Goal: Book appointment/travel/reservation

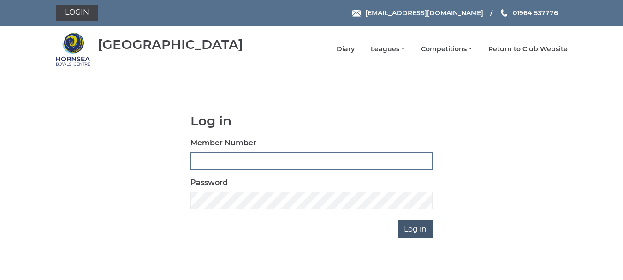
type input "0165"
click at [409, 226] on input "Log in" at bounding box center [415, 229] width 35 height 18
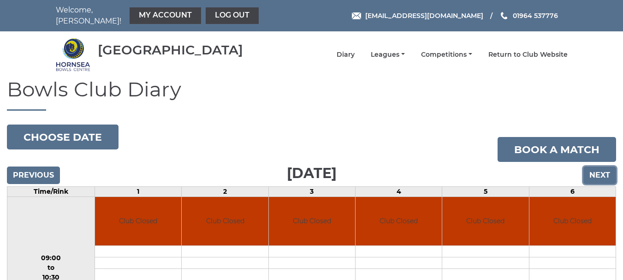
click at [598, 166] on input "Next" at bounding box center [599, 175] width 33 height 18
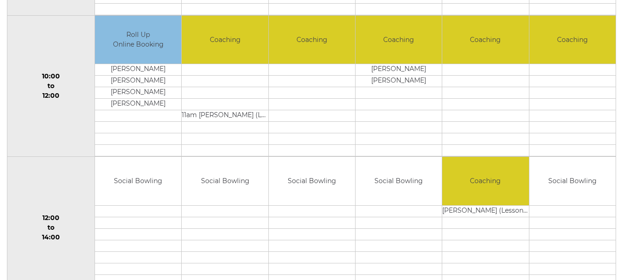
scroll to position [369, 0]
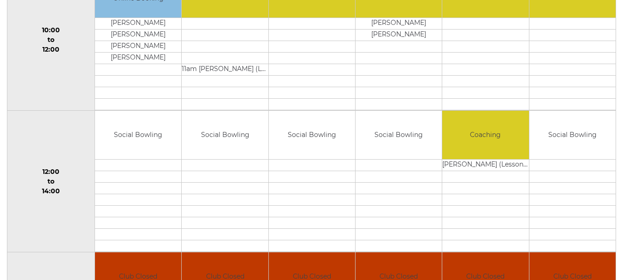
click at [132, 159] on td at bounding box center [138, 165] width 86 height 12
click at [125, 159] on td at bounding box center [138, 165] width 86 height 12
click at [135, 129] on td "Social Bowling" at bounding box center [138, 135] width 86 height 48
drag, startPoint x: 136, startPoint y: 150, endPoint x: 140, endPoint y: 164, distance: 14.0
click at [140, 164] on td at bounding box center [138, 165] width 86 height 12
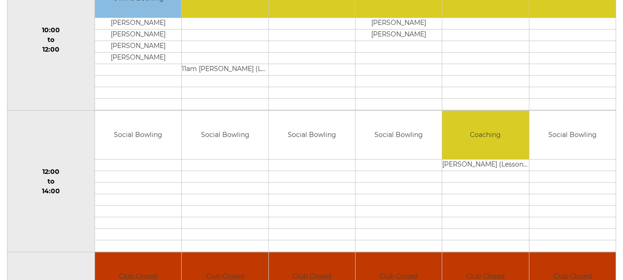
click at [138, 145] on td "Social Bowling" at bounding box center [138, 135] width 86 height 48
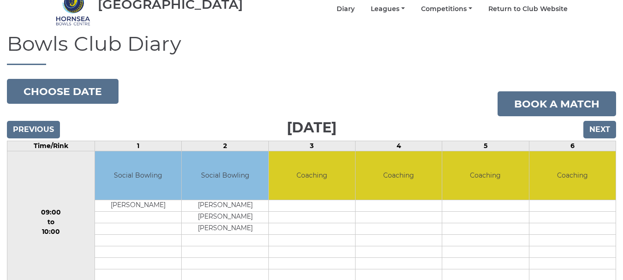
scroll to position [0, 0]
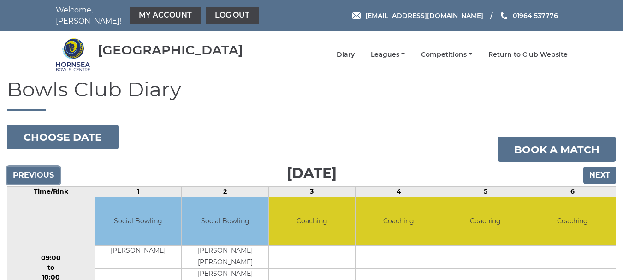
click at [33, 166] on input "Previous" at bounding box center [33, 175] width 53 height 18
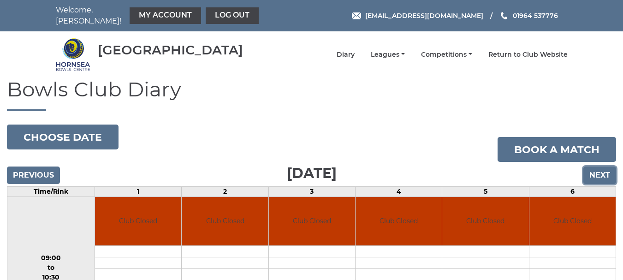
click at [593, 166] on input "Next" at bounding box center [599, 175] width 33 height 18
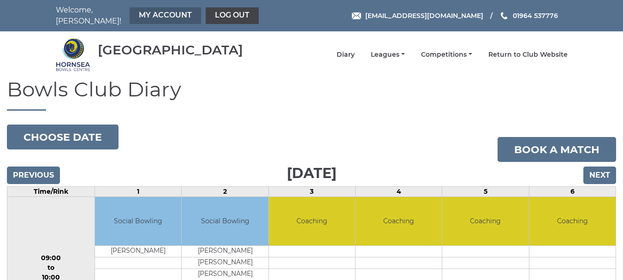
click at [146, 9] on link "My Account" at bounding box center [165, 15] width 71 height 17
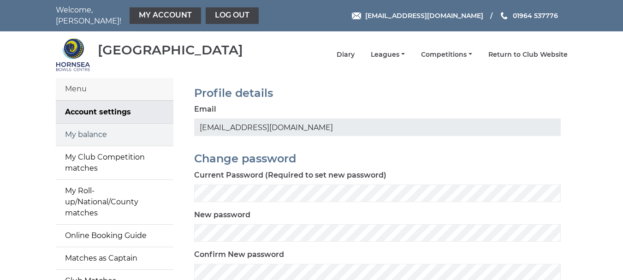
click at [84, 128] on link "My balance" at bounding box center [115, 135] width 118 height 22
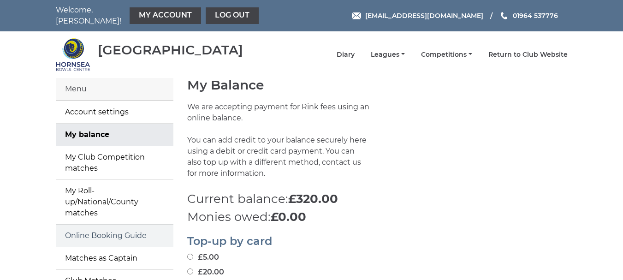
click at [105, 230] on link "Online Booking Guide" at bounding box center [115, 236] width 118 height 22
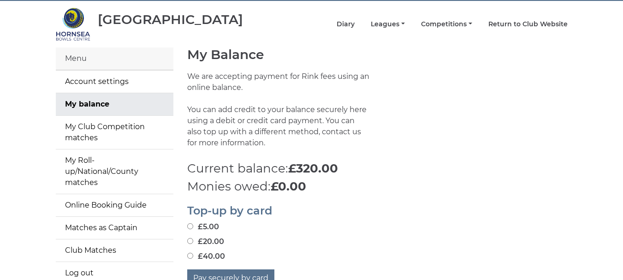
scroll to position [92, 0]
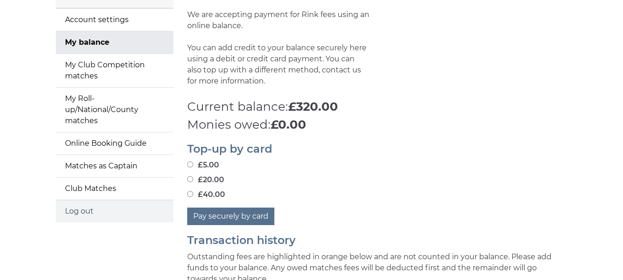
click at [70, 206] on link "Log out" at bounding box center [115, 211] width 118 height 22
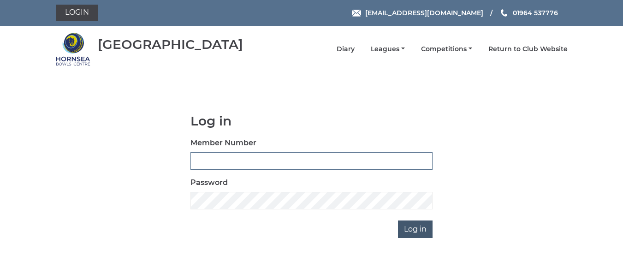
type input "0165"
click at [411, 229] on input "Log in" at bounding box center [415, 229] width 35 height 18
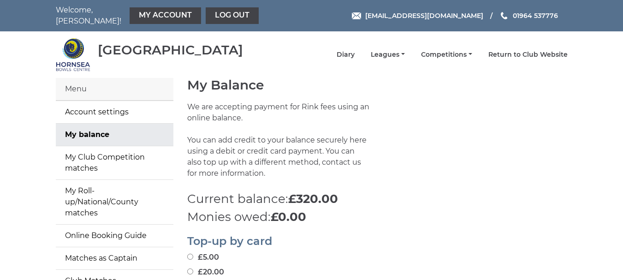
click at [79, 83] on div "Menu" at bounding box center [115, 89] width 118 height 23
click at [386, 51] on link "Leagues" at bounding box center [388, 55] width 34 height 9
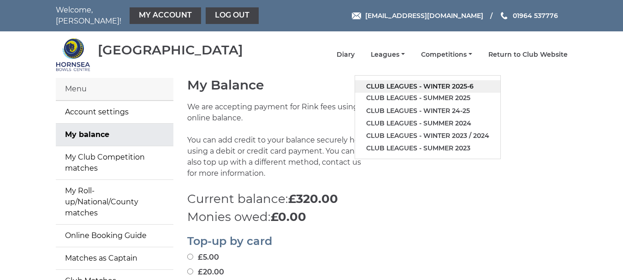
click at [445, 80] on link "Club leagues - Winter 2025-6" at bounding box center [427, 86] width 145 height 12
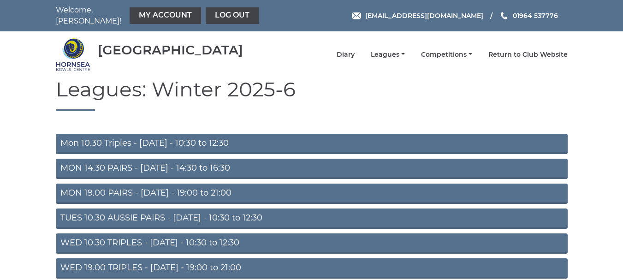
click at [196, 134] on link "Mon 10.30 Triples - [DATE] - 10:30 to 12:30" at bounding box center [312, 144] width 512 height 20
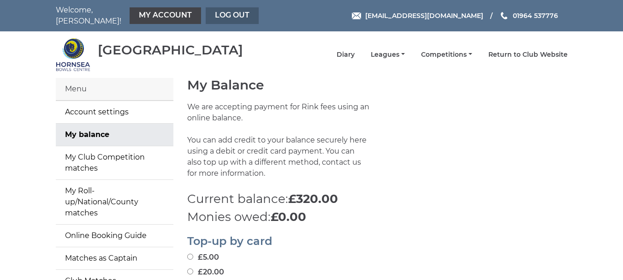
click at [210, 10] on link "Log out" at bounding box center [232, 15] width 53 height 17
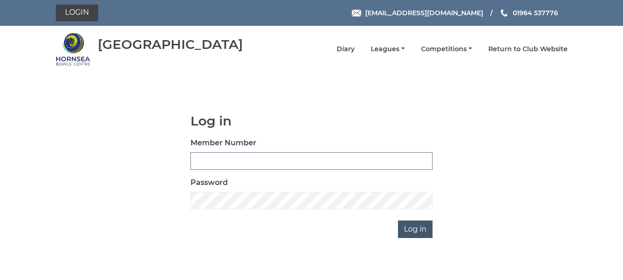
type input "0165"
click at [413, 229] on input "Log in" at bounding box center [415, 229] width 35 height 18
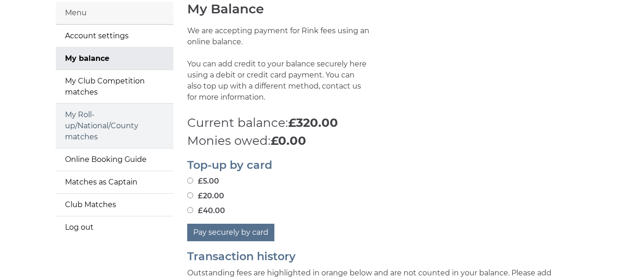
scroll to position [92, 0]
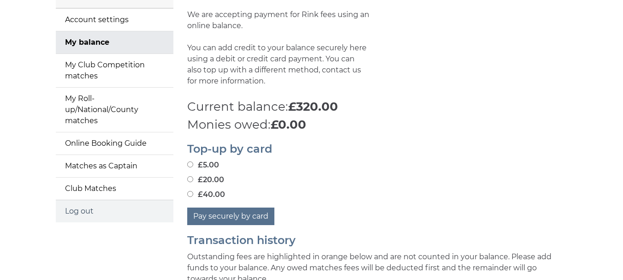
click at [83, 203] on link "Log out" at bounding box center [115, 211] width 118 height 22
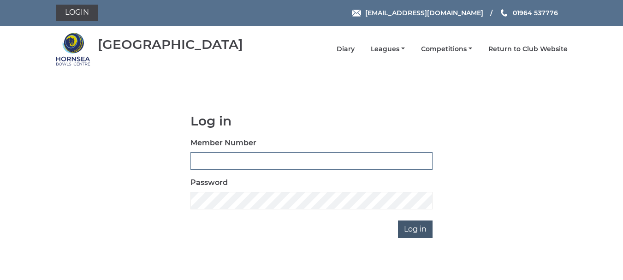
type input "0165"
click at [411, 225] on input "Log in" at bounding box center [415, 229] width 35 height 18
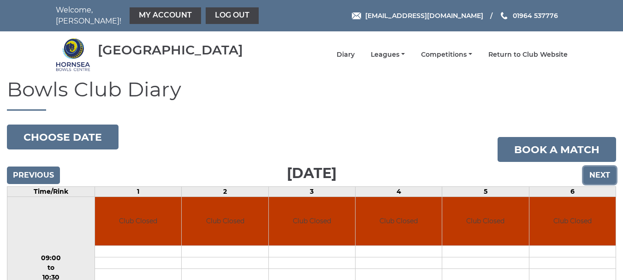
click at [604, 166] on input "Next" at bounding box center [599, 175] width 33 height 18
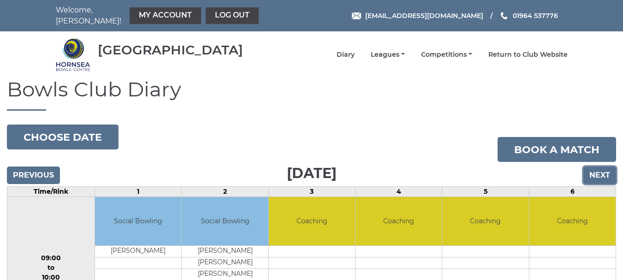
click at [602, 167] on input "Next" at bounding box center [599, 175] width 33 height 18
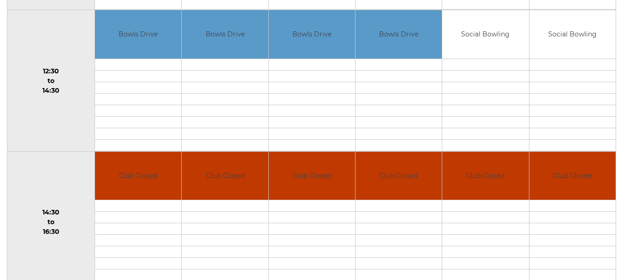
scroll to position [460, 0]
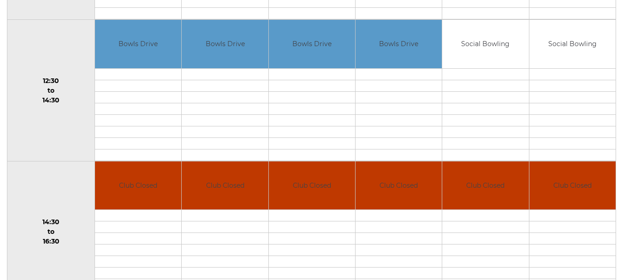
click at [482, 68] on td at bounding box center [485, 74] width 86 height 12
click at [479, 68] on td at bounding box center [485, 74] width 86 height 12
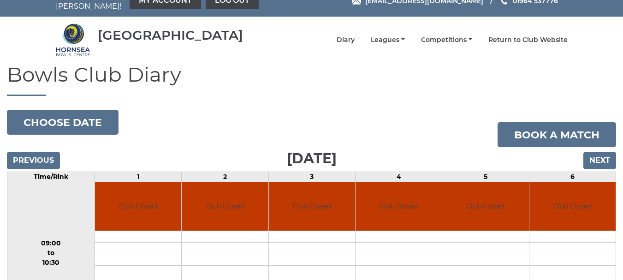
scroll to position [0, 0]
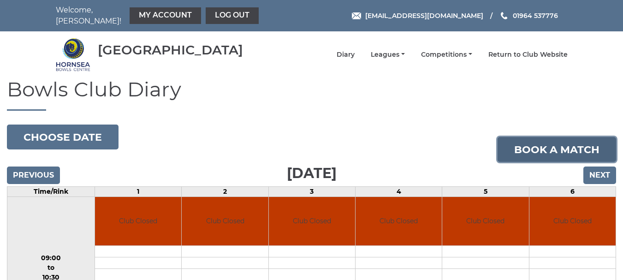
click at [548, 140] on link "Book a match" at bounding box center [557, 149] width 119 height 25
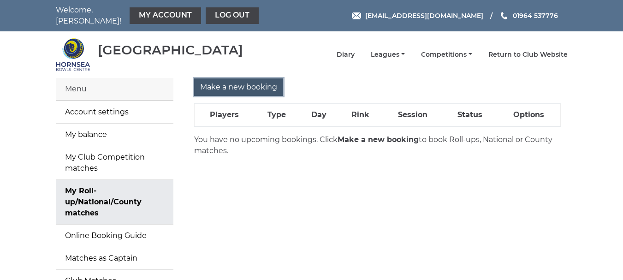
click at [225, 78] on input "Make a new booking" at bounding box center [238, 87] width 89 height 18
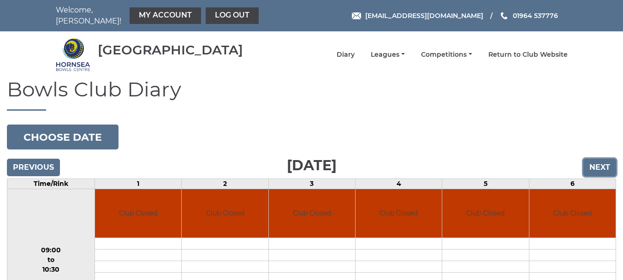
click at [597, 160] on input "Next" at bounding box center [599, 168] width 33 height 18
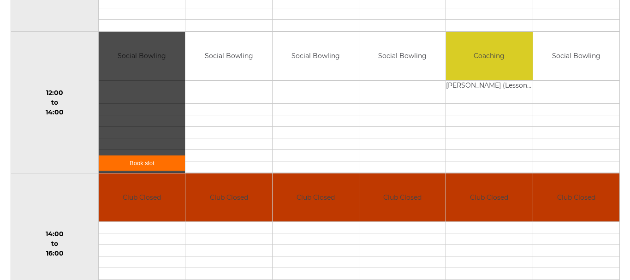
scroll to position [415, 0]
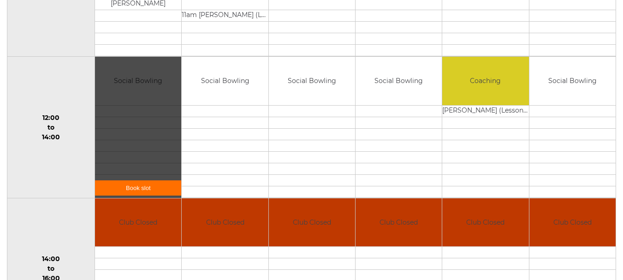
click at [140, 180] on link "Book slot" at bounding box center [138, 187] width 86 height 15
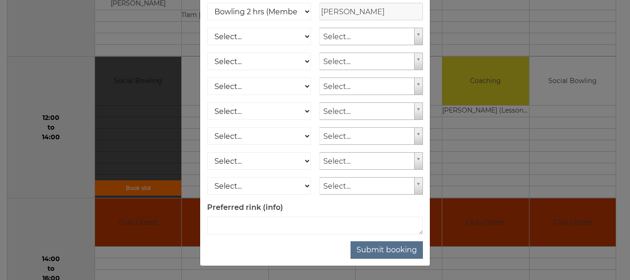
scroll to position [102, 0]
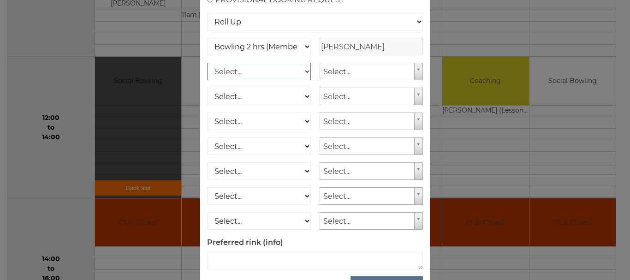
click at [303, 80] on select "Select... Club Competition (Member) Club Competition (Visitor) National (Member…" at bounding box center [259, 72] width 104 height 18
select select "1_50"
click at [207, 74] on select "Select... Club Competition (Member) Club Competition (Visitor) National (Member…" at bounding box center [259, 72] width 104 height 18
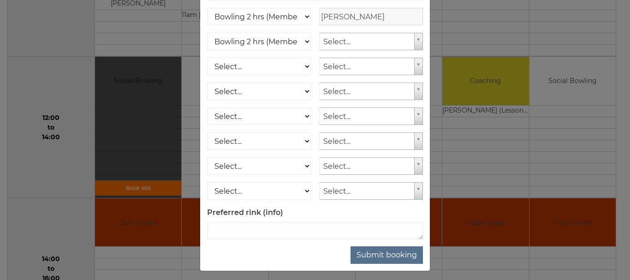
scroll to position [148, 0]
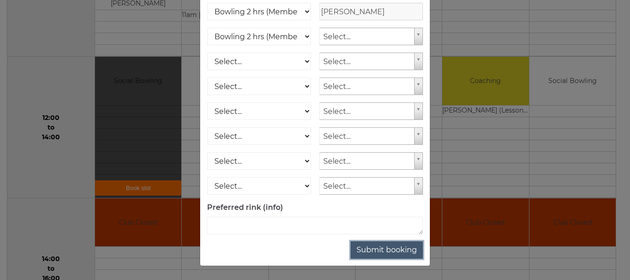
click at [378, 245] on button "Submit booking" at bounding box center [386, 250] width 72 height 18
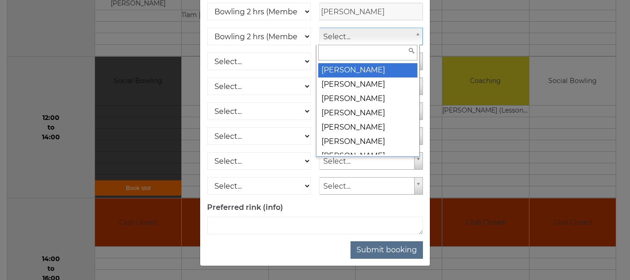
scroll to position [4793, 0]
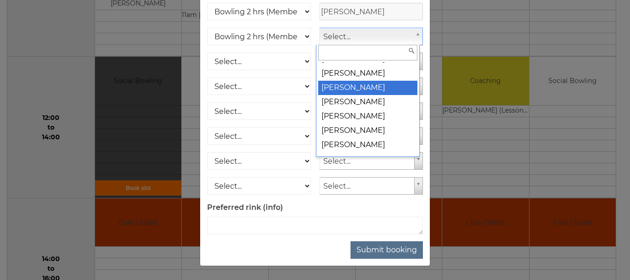
select select
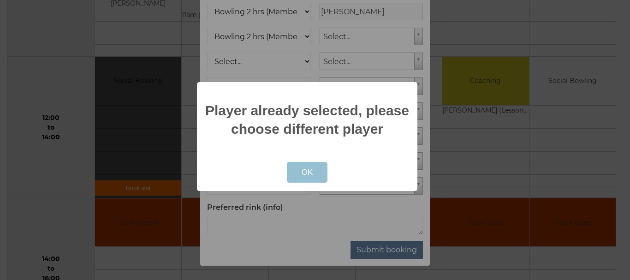
click at [316, 172] on button "OK" at bounding box center [307, 172] width 41 height 21
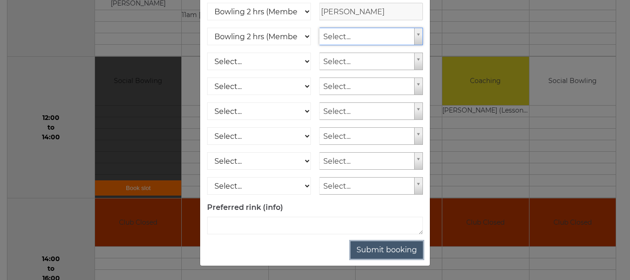
click at [362, 246] on button "Submit booking" at bounding box center [386, 250] width 72 height 18
click at [303, 36] on select "Select... Club Competition (Member) Club Competition (Visitor) National (Member…" at bounding box center [259, 37] width 104 height 18
click at [207, 28] on select "Select... Club Competition (Member) Club Competition (Visitor) National (Member…" at bounding box center [259, 37] width 104 height 18
click at [372, 247] on button "Submit booking" at bounding box center [386, 250] width 72 height 18
click at [378, 243] on button "Submit booking" at bounding box center [386, 250] width 72 height 18
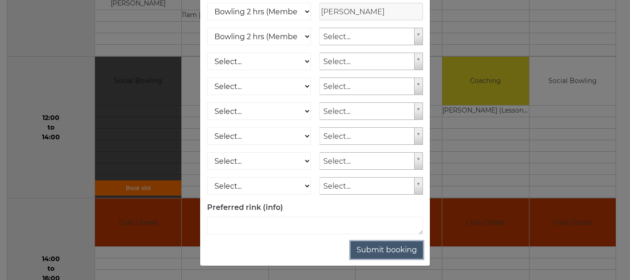
click at [369, 246] on button "Submit booking" at bounding box center [386, 250] width 72 height 18
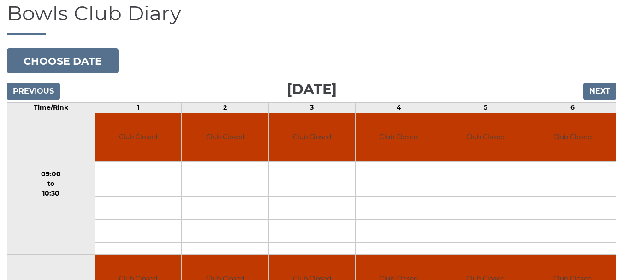
scroll to position [92, 0]
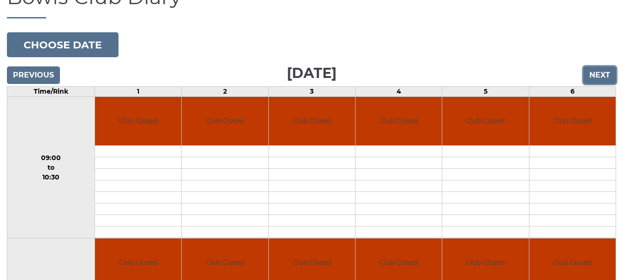
click at [597, 67] on input "Next" at bounding box center [599, 75] width 33 height 18
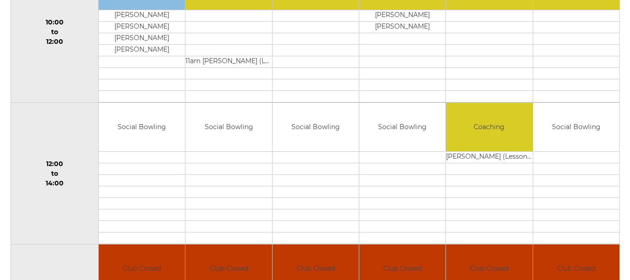
scroll to position [415, 0]
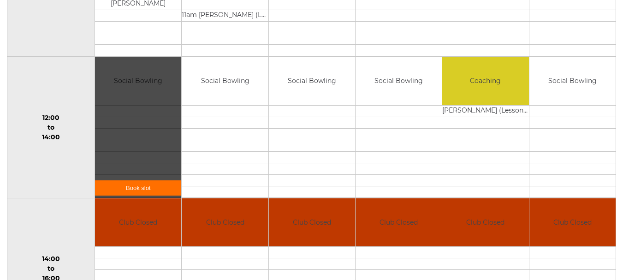
click at [138, 180] on link "Book slot" at bounding box center [138, 187] width 86 height 15
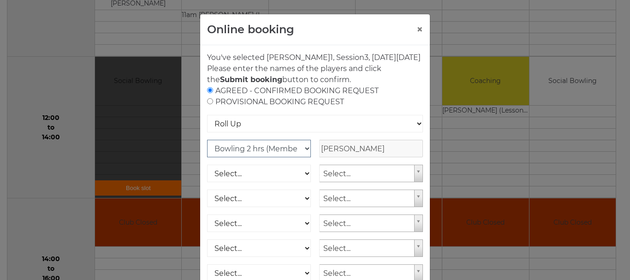
click at [268, 157] on select "Club Competition (Member) National (Member) Bowling 1.5 hrs (Member) Junior (Up…" at bounding box center [259, 149] width 104 height 18
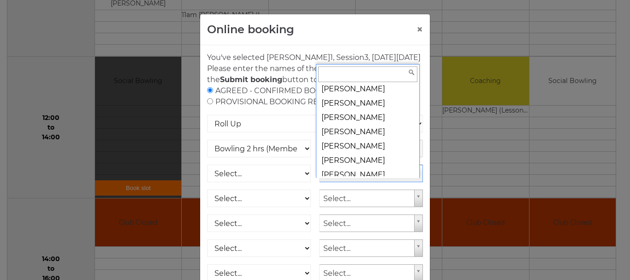
scroll to position [4758, 0]
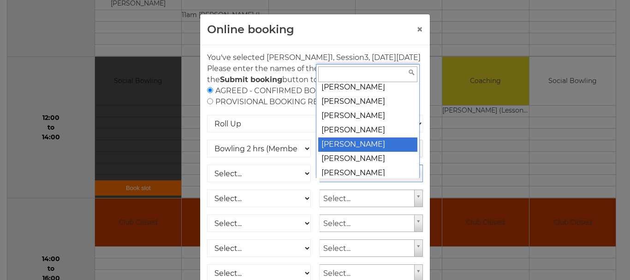
select select
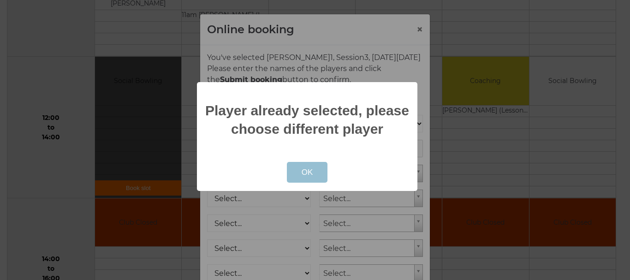
click at [298, 169] on button "OK" at bounding box center [307, 172] width 41 height 21
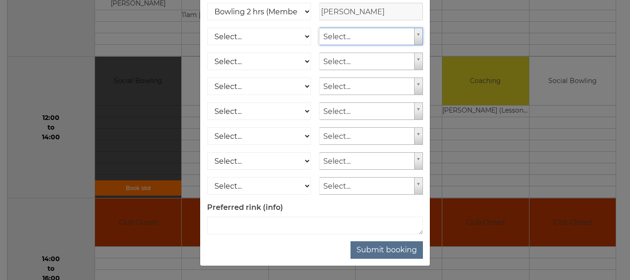
scroll to position [148, 0]
click at [371, 248] on button "Submit booking" at bounding box center [386, 250] width 72 height 18
click at [380, 247] on button "Submit booking" at bounding box center [386, 250] width 72 height 18
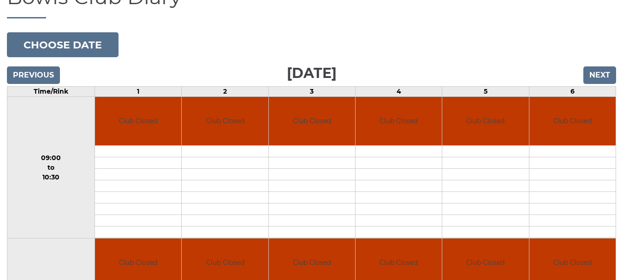
scroll to position [92, 0]
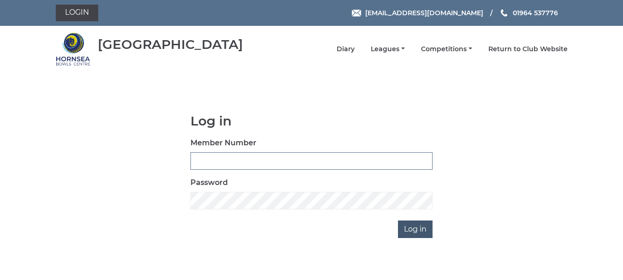
type input "0165"
click at [415, 228] on input "Log in" at bounding box center [415, 229] width 35 height 18
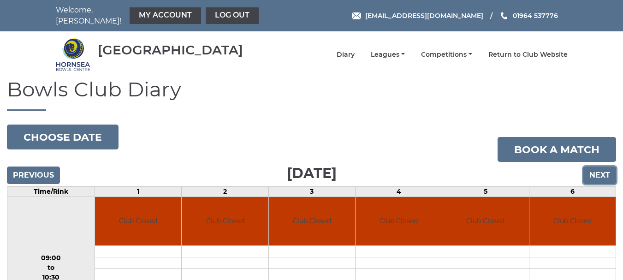
click at [593, 167] on input "Next" at bounding box center [599, 175] width 33 height 18
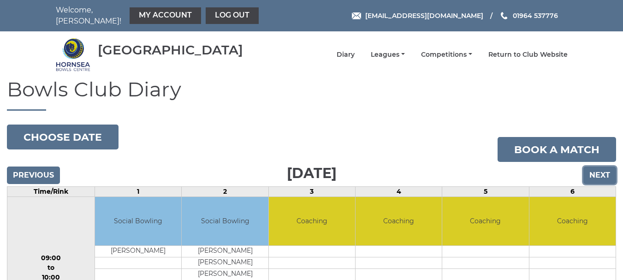
click at [605, 169] on input "Next" at bounding box center [599, 175] width 33 height 18
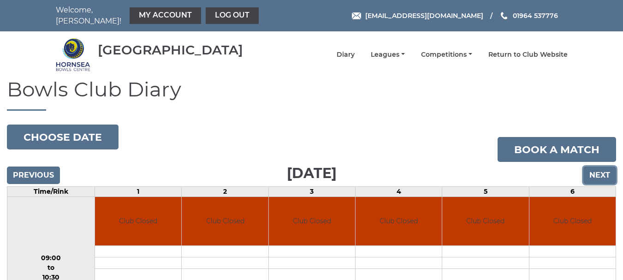
click at [604, 168] on input "Next" at bounding box center [599, 175] width 33 height 18
click at [597, 167] on input "Next" at bounding box center [599, 175] width 33 height 18
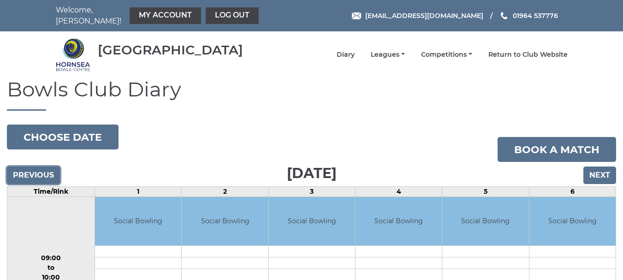
click at [35, 166] on input "Previous" at bounding box center [33, 175] width 53 height 18
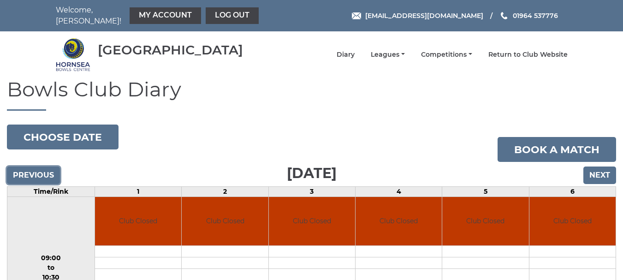
click at [35, 167] on input "Previous" at bounding box center [33, 175] width 53 height 18
click at [35, 168] on input "Previous" at bounding box center [33, 175] width 53 height 18
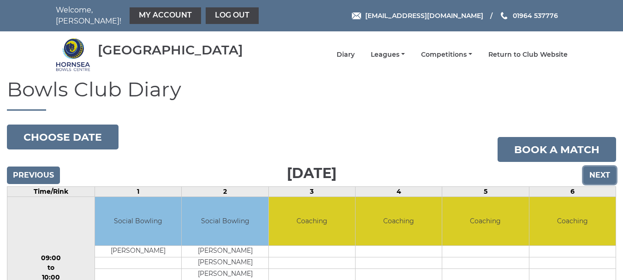
click at [599, 168] on input "Next" at bounding box center [599, 175] width 33 height 18
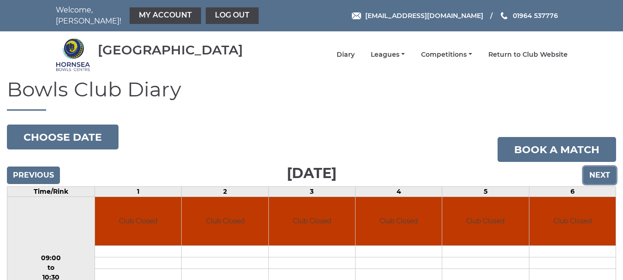
click at [602, 166] on input "Next" at bounding box center [599, 175] width 33 height 18
click at [601, 166] on input "Next" at bounding box center [599, 175] width 33 height 18
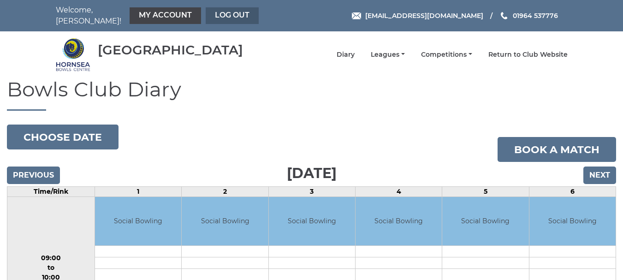
click at [216, 8] on link "Log out" at bounding box center [232, 15] width 53 height 17
